Goal: Use online tool/utility: Utilize a website feature to perform a specific function

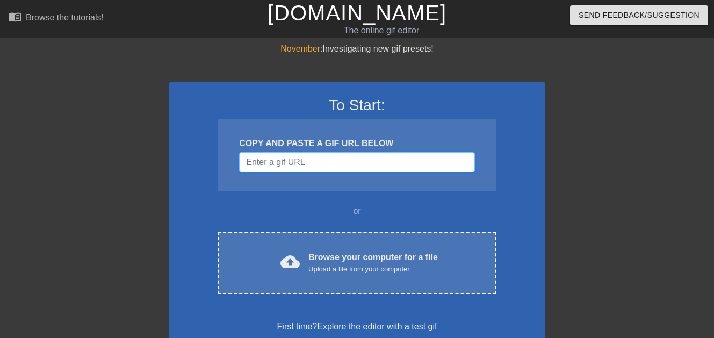
click at [276, 166] on input "Username" at bounding box center [356, 162] width 235 height 20
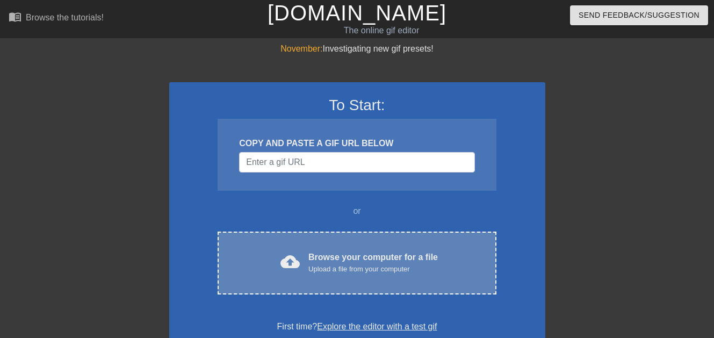
click at [291, 262] on span "cloud_upload" at bounding box center [289, 261] width 19 height 19
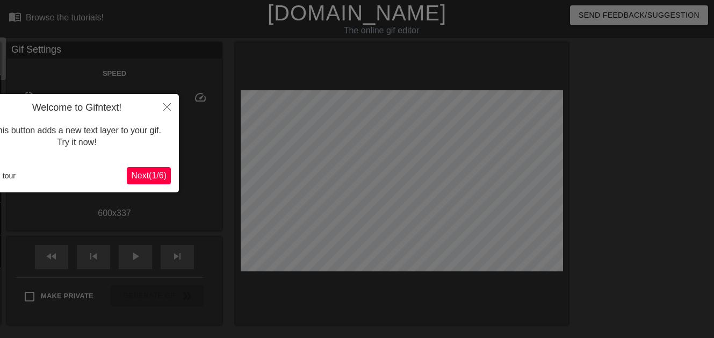
scroll to position [26, 0]
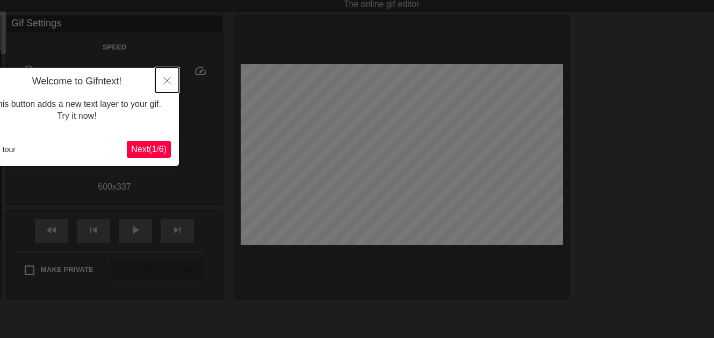
click at [166, 76] on button "Close" at bounding box center [167, 80] width 24 height 25
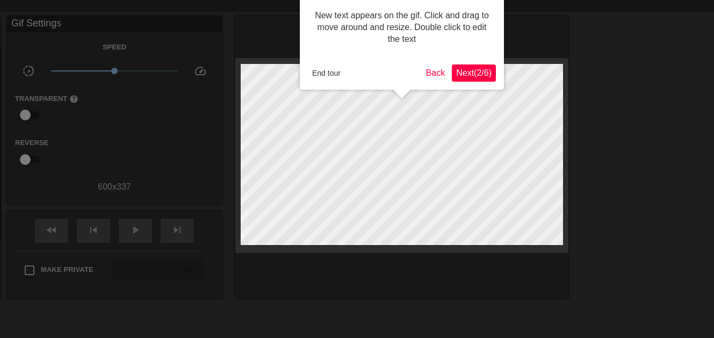
scroll to position [0, 0]
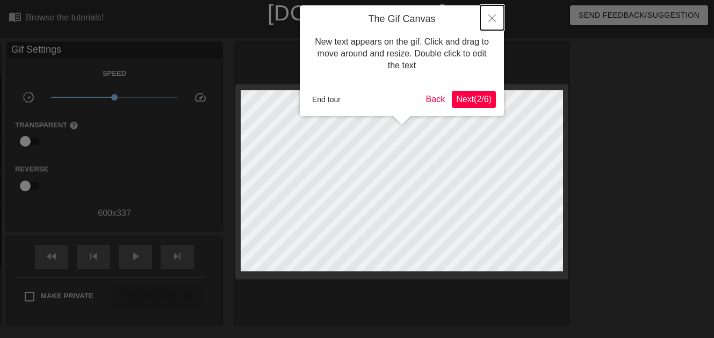
click at [491, 21] on icon "Close" at bounding box center [492, 18] width 8 height 8
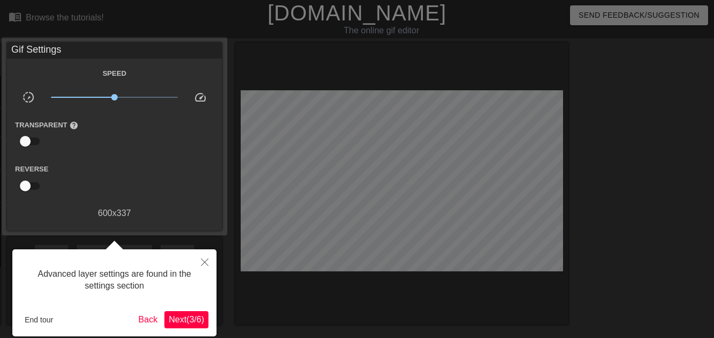
scroll to position [26, 0]
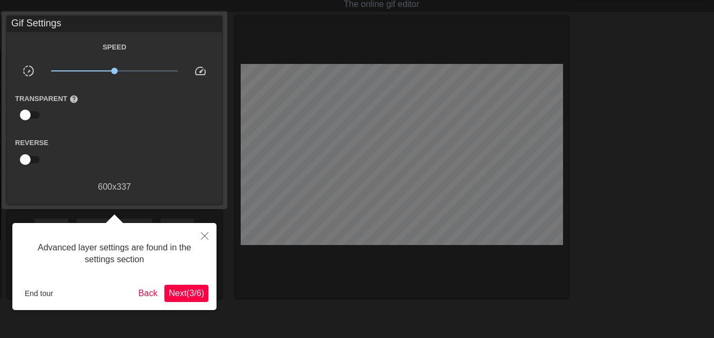
click at [176, 107] on div "Transparent help" at bounding box center [114, 109] width 215 height 34
click at [204, 234] on icon "Close" at bounding box center [205, 236] width 8 height 8
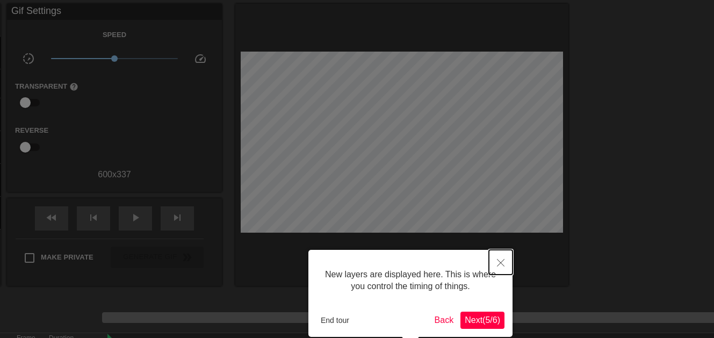
click at [503, 260] on icon "Close" at bounding box center [501, 263] width 8 height 8
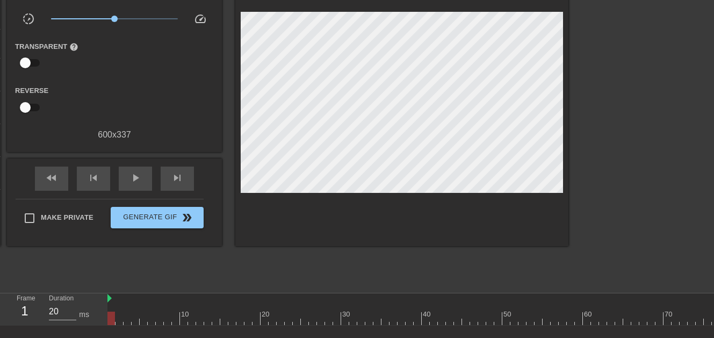
scroll to position [149, 0]
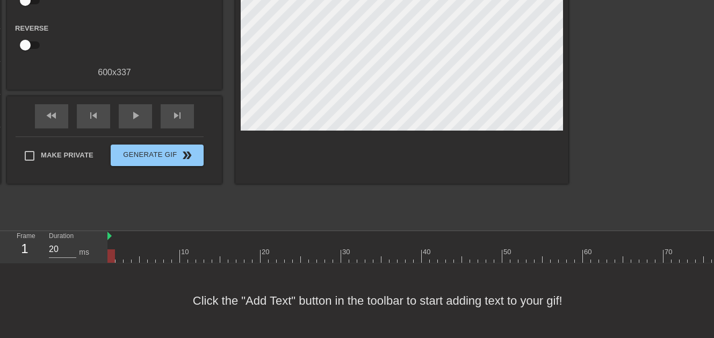
click at [271, 303] on div "Click the "Add Text" button in the toolbar to start adding text to your gif!" at bounding box center [357, 300] width 714 height 75
click at [273, 302] on div "Click the "Add Text" button in the toolbar to start adding text to your gif!" at bounding box center [357, 300] width 714 height 75
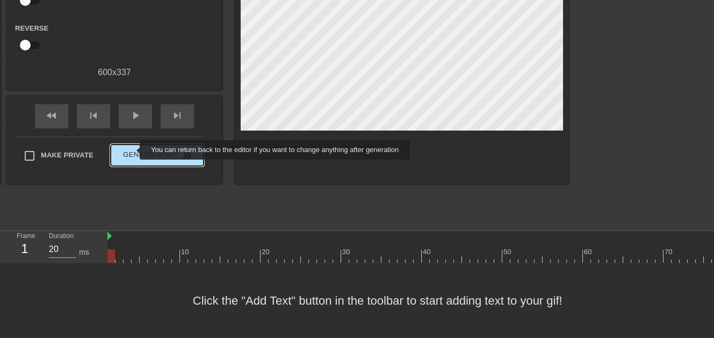
click at [133, 150] on span "Generate Gif double_arrow" at bounding box center [157, 155] width 84 height 13
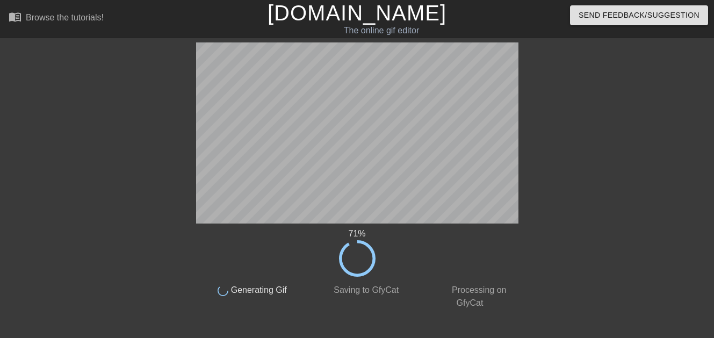
scroll to position [32, 0]
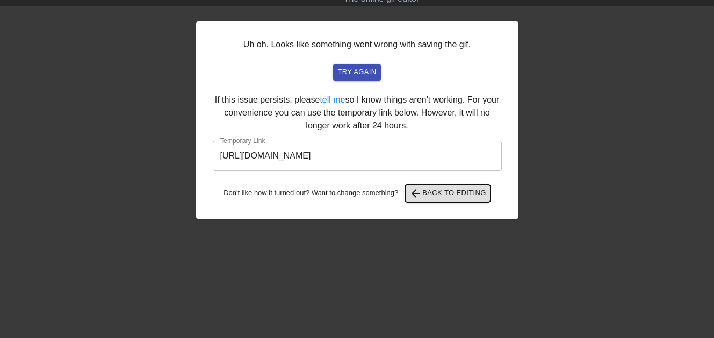
click at [421, 197] on span "arrow_back" at bounding box center [415, 193] width 13 height 13
